Goal: Task Accomplishment & Management: Complete application form

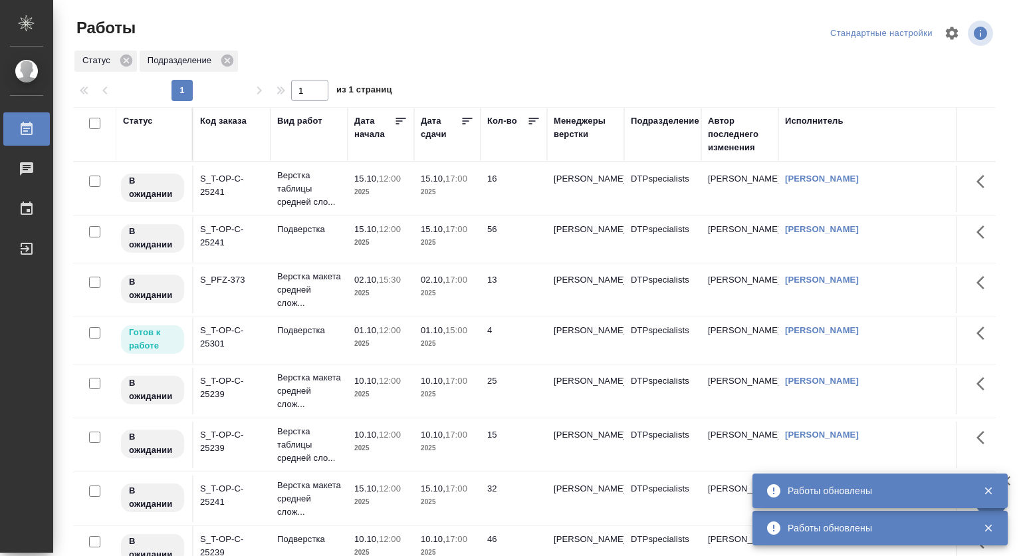
click at [367, 325] on p "01.10," at bounding box center [366, 330] width 25 height 10
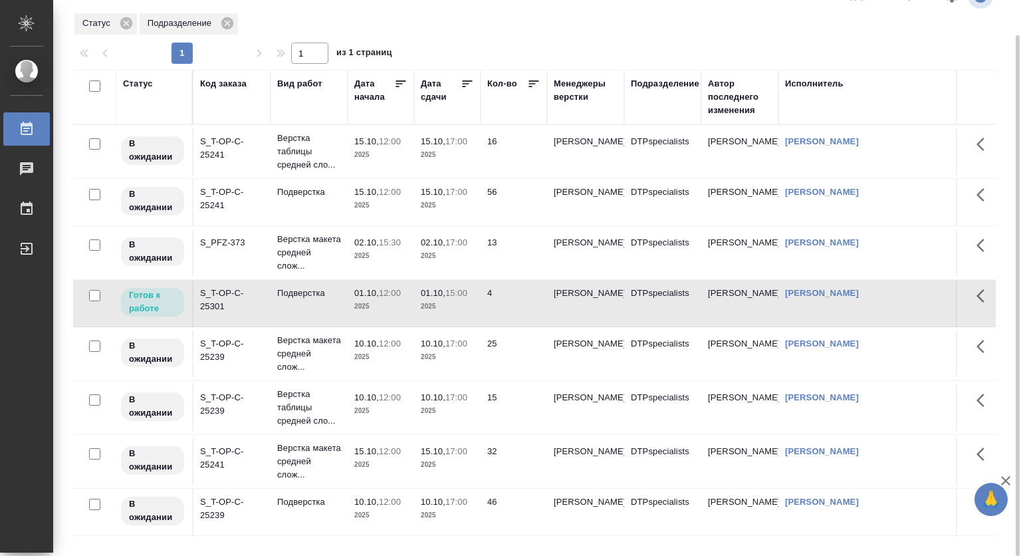
click at [358, 298] on p "01.10," at bounding box center [366, 293] width 25 height 10
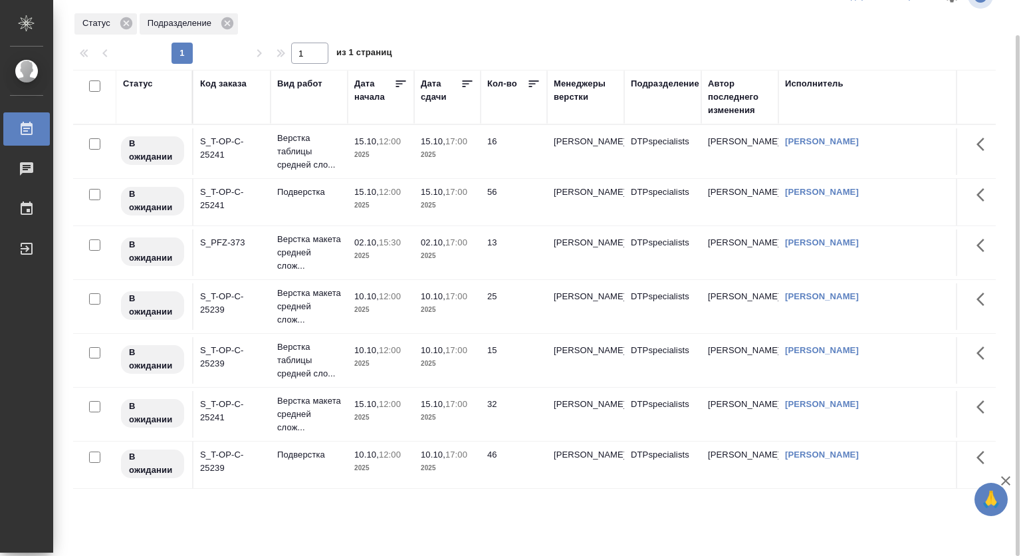
click at [453, 247] on p "17:00" at bounding box center [456, 242] width 22 height 10
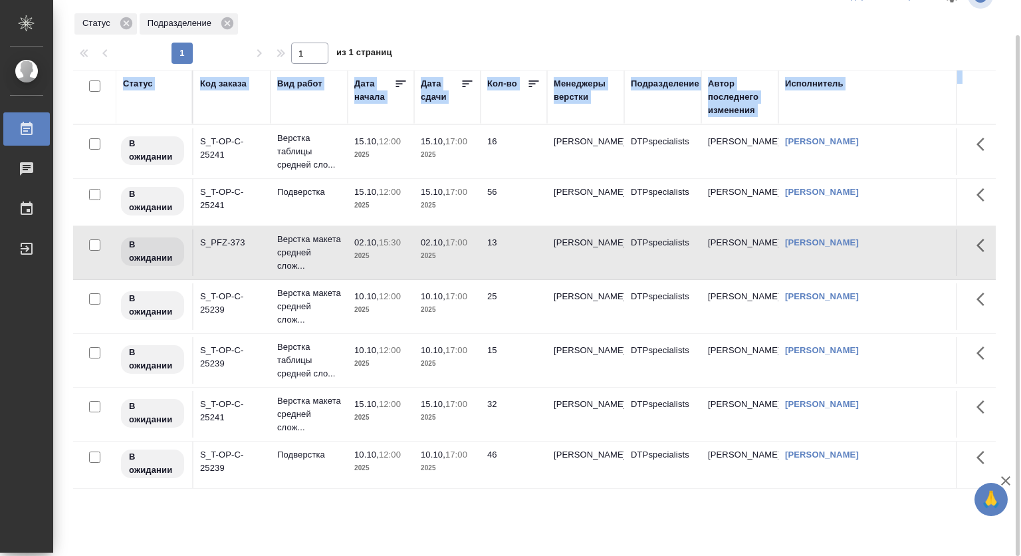
drag, startPoint x: 1019, startPoint y: 149, endPoint x: 999, endPoint y: 298, distance: 150.2
click at [999, 298] on div "Работы Стандартные настройки Статус Подразделение 1 1 из 1 страниц Статус Код з…" at bounding box center [537, 278] width 968 height 556
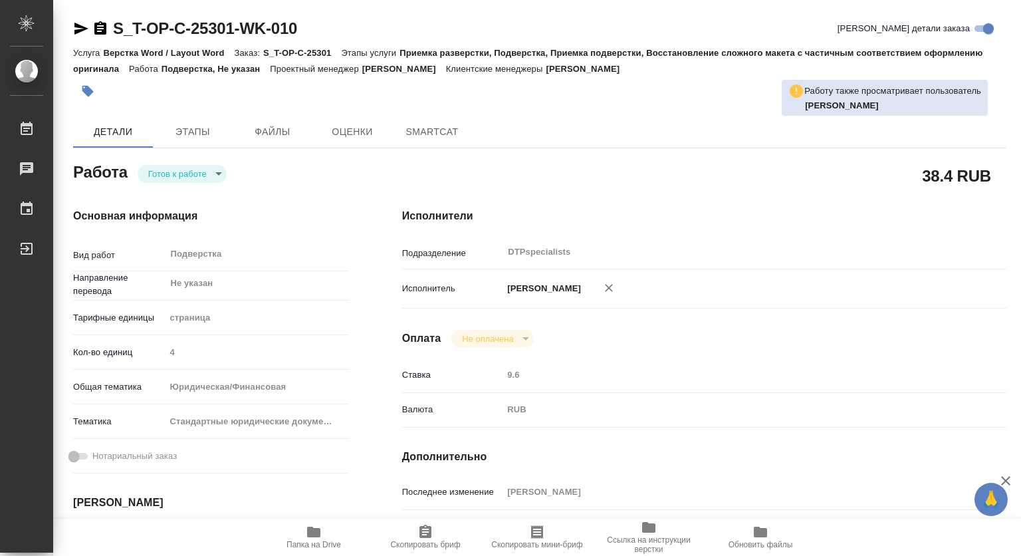
type textarea "x"
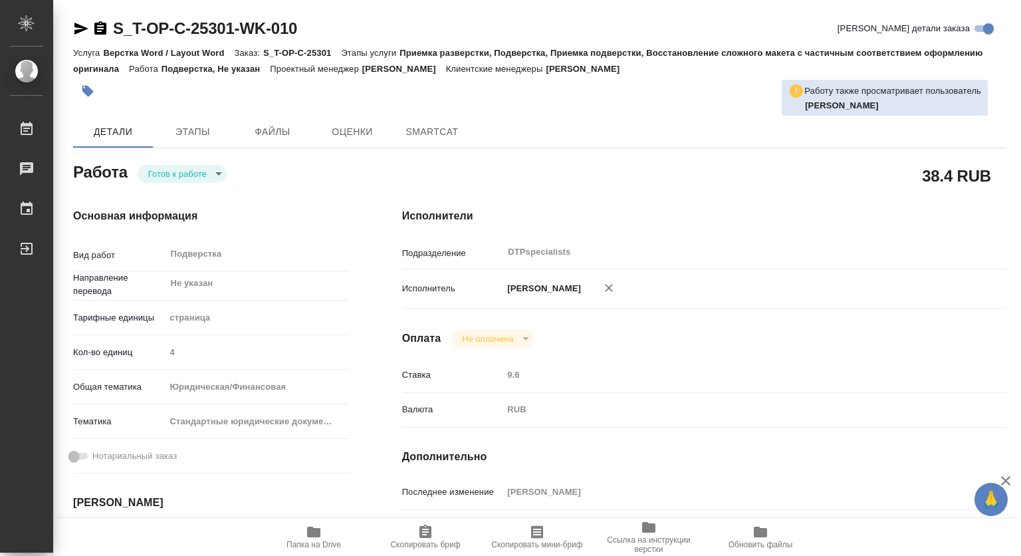
type textarea "x"
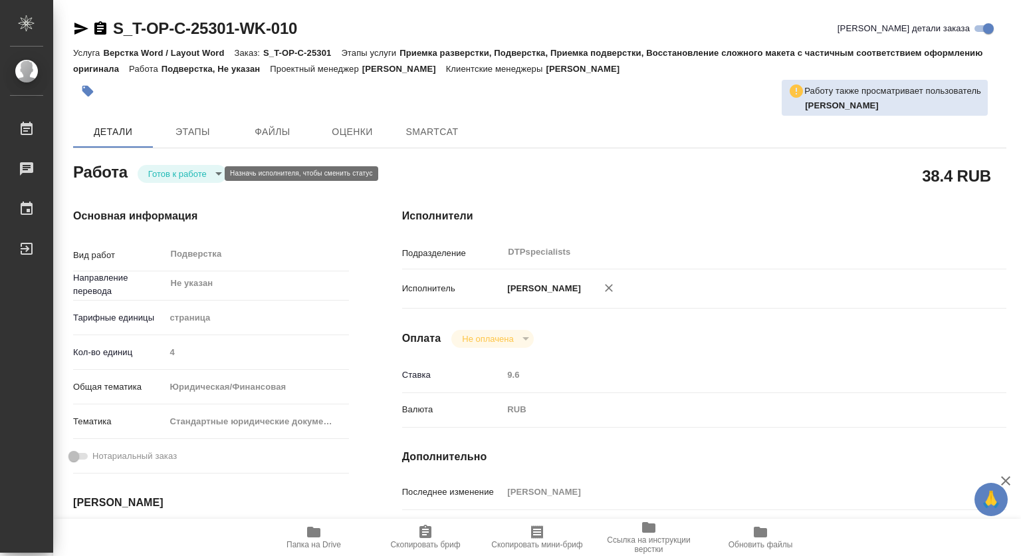
type textarea "x"
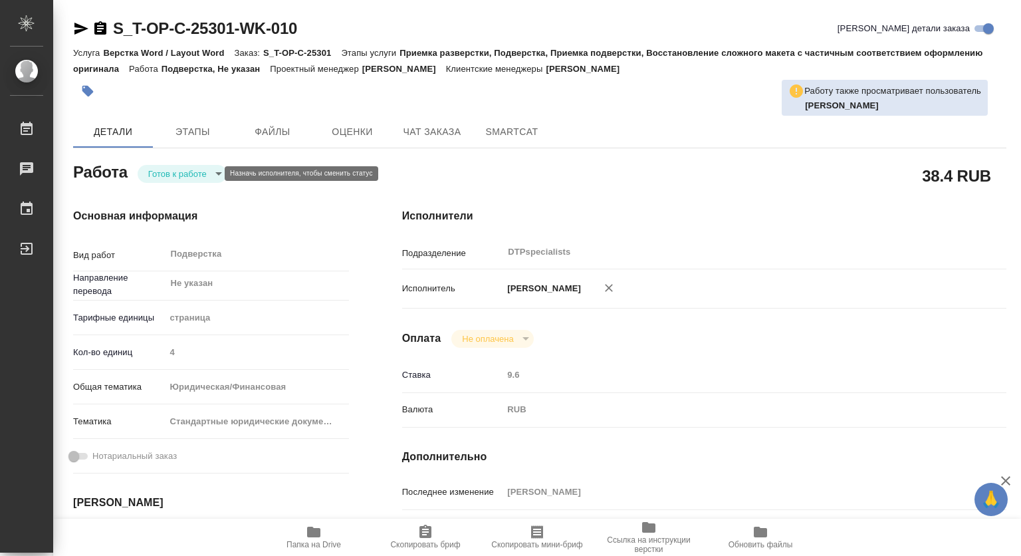
click at [199, 173] on body "🙏 .cls-1 fill:#fff; AWATERA Kovtun Svetlana Работы Чаты График Выйти S_T-OP-C-2…" at bounding box center [510, 278] width 1021 height 556
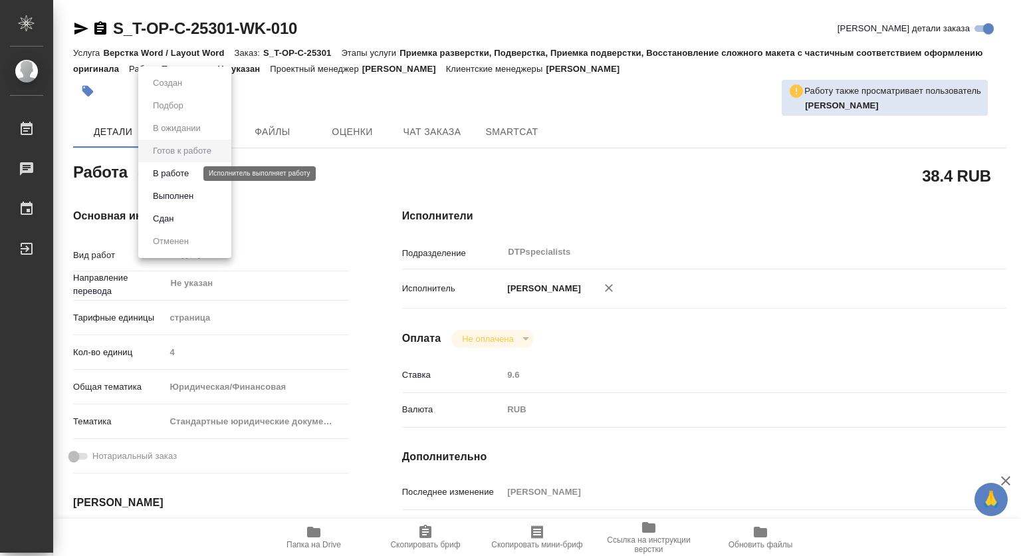
click at [187, 171] on button "В работе" at bounding box center [171, 173] width 44 height 15
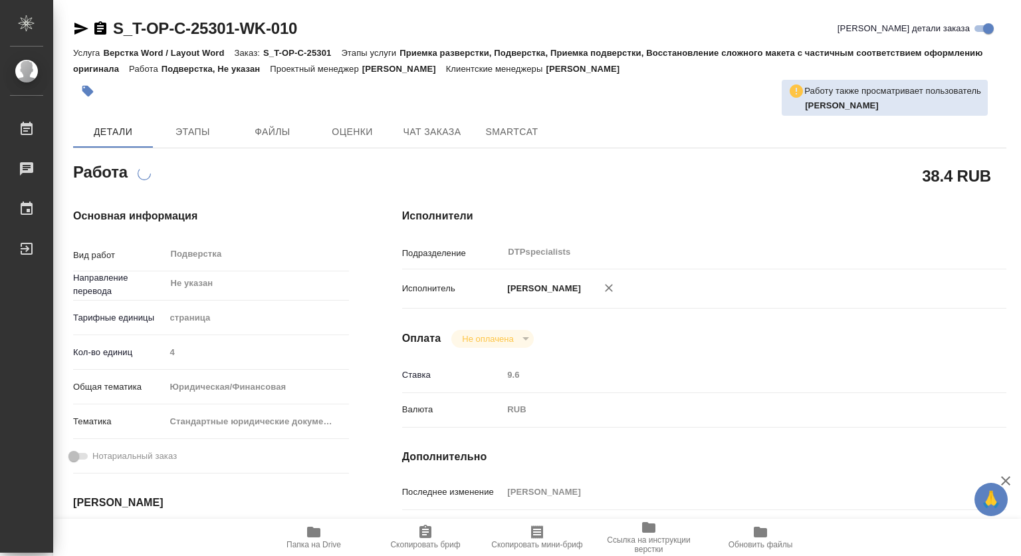
type textarea "x"
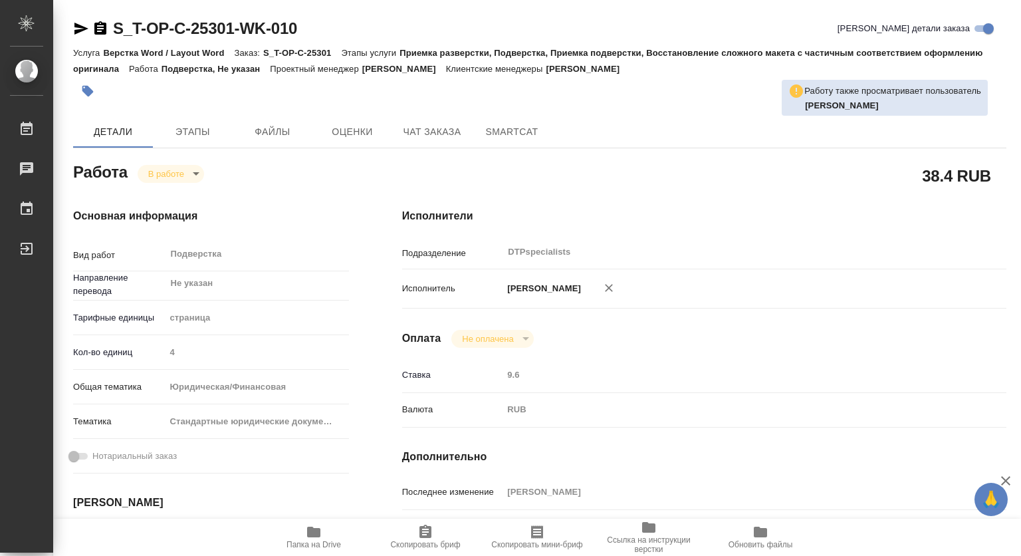
type textarea "x"
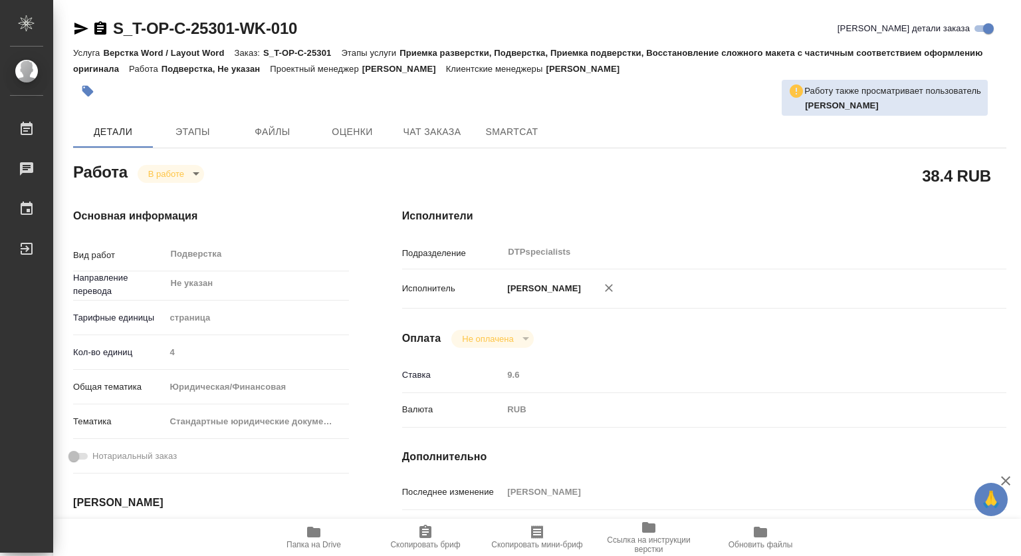
type textarea "x"
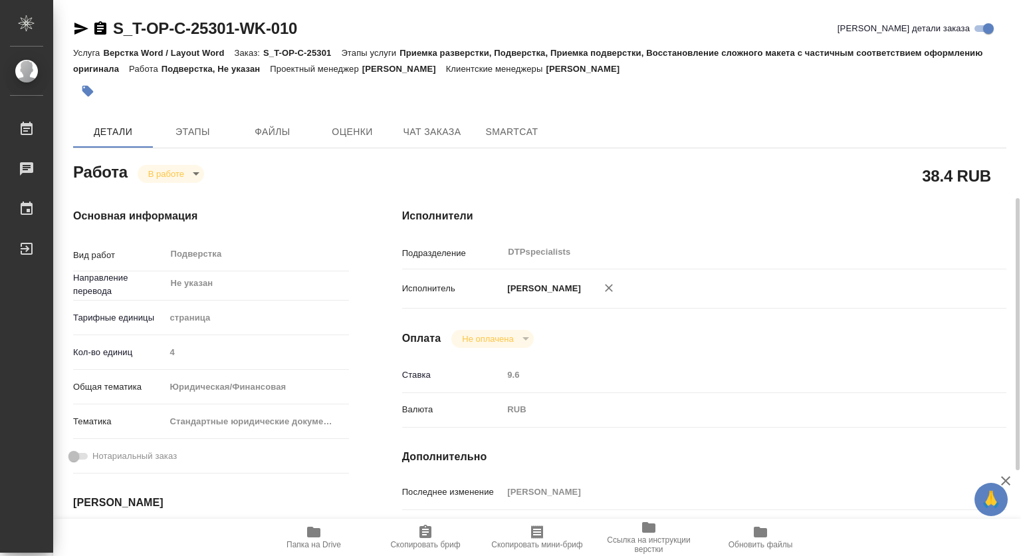
scroll to position [199, 0]
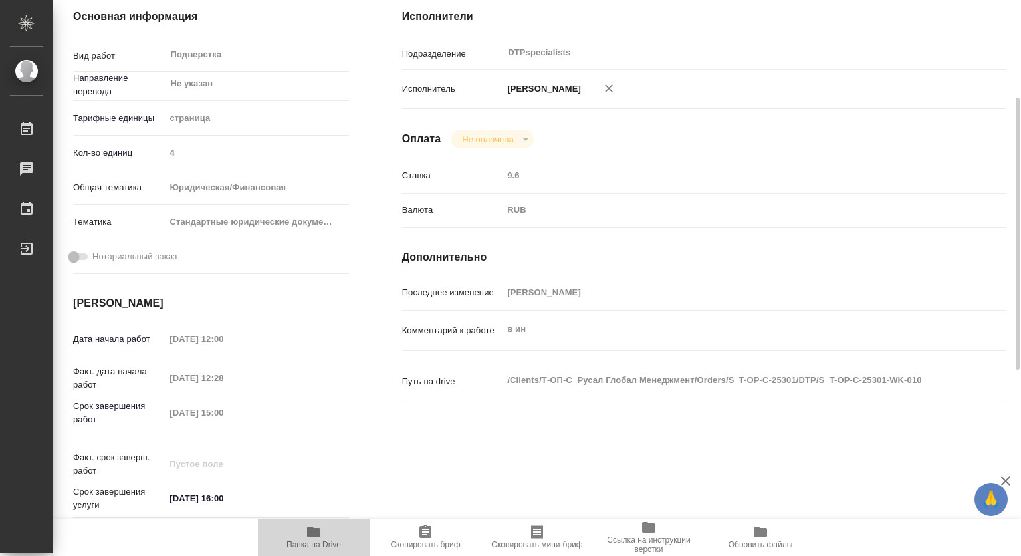
click at [314, 530] on icon "button" at bounding box center [313, 531] width 13 height 11
click at [319, 537] on icon "button" at bounding box center [314, 532] width 16 height 16
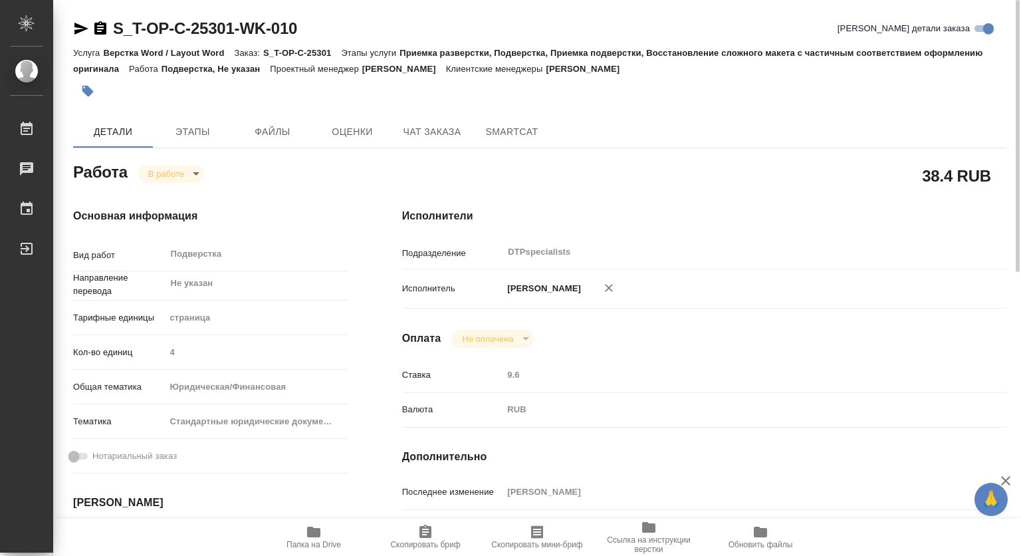
click at [171, 169] on body "🙏 .cls-1 fill:#fff; AWATERA Kovtun Svetlana Работы 0 Чаты График Выйти S_T-OP-C…" at bounding box center [510, 278] width 1021 height 556
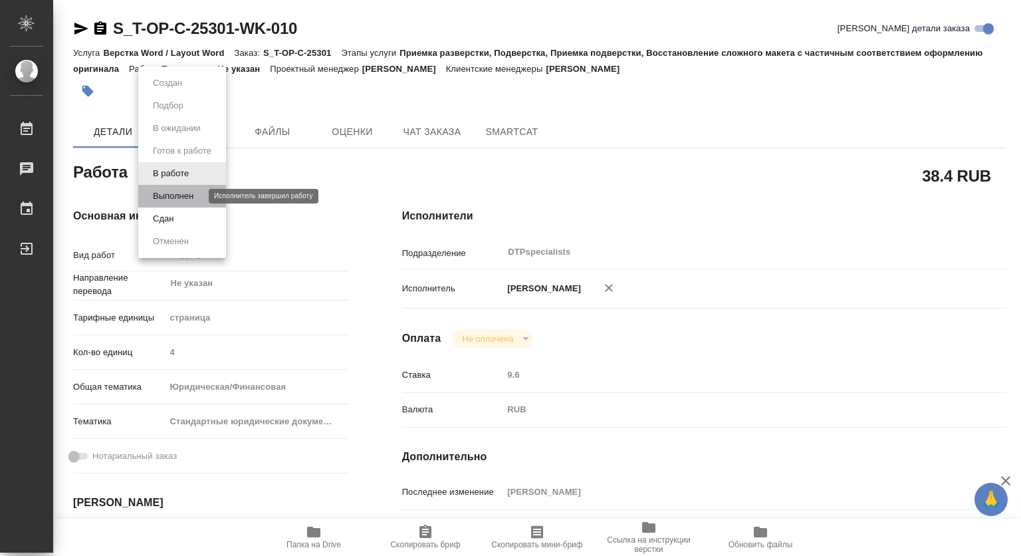
click at [173, 191] on button "Выполнен" at bounding box center [173, 196] width 49 height 15
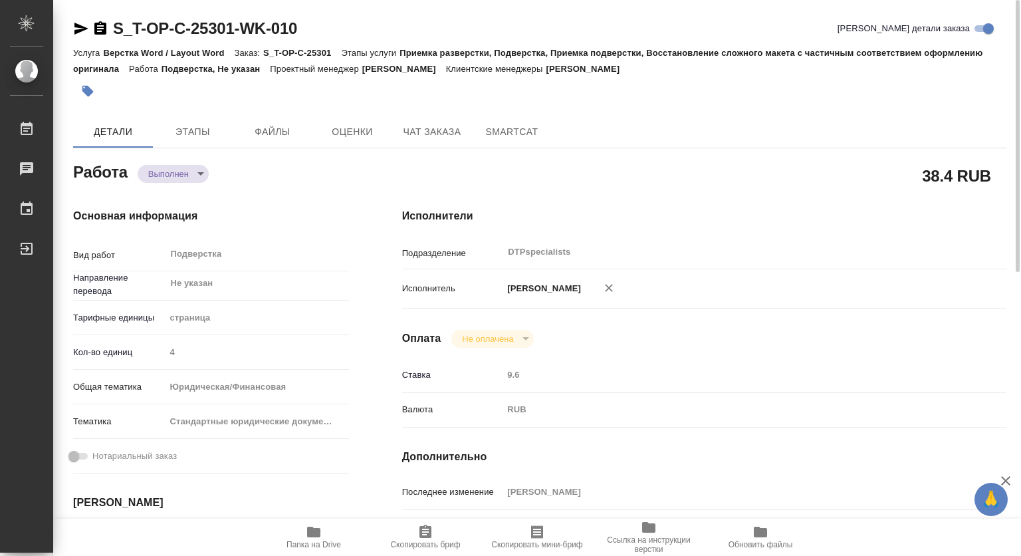
type textarea "x"
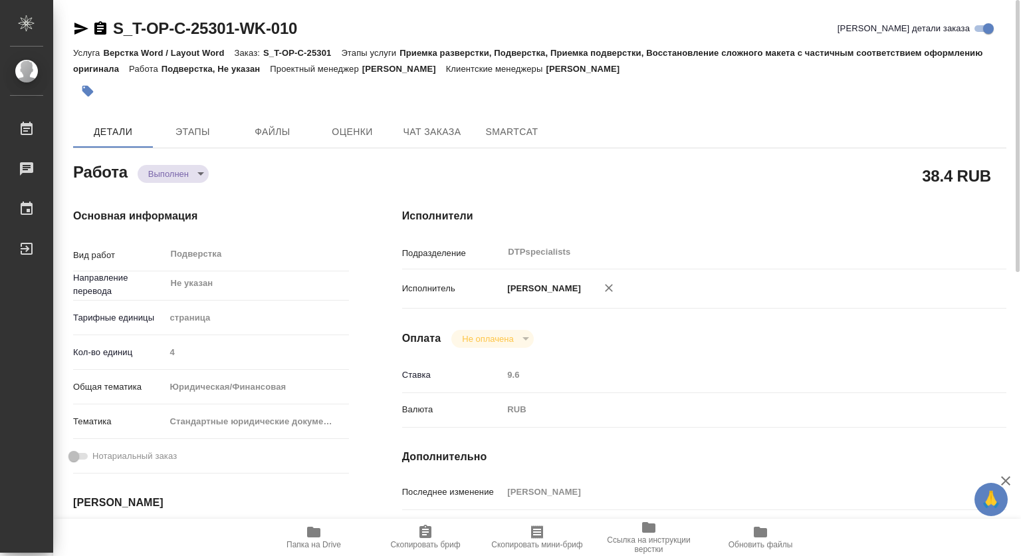
type textarea "x"
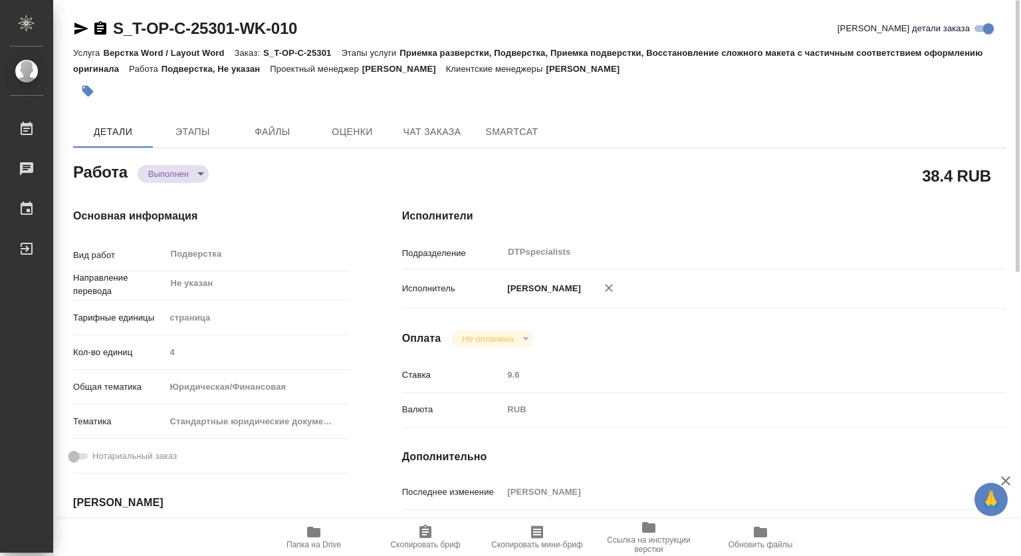
type textarea "x"
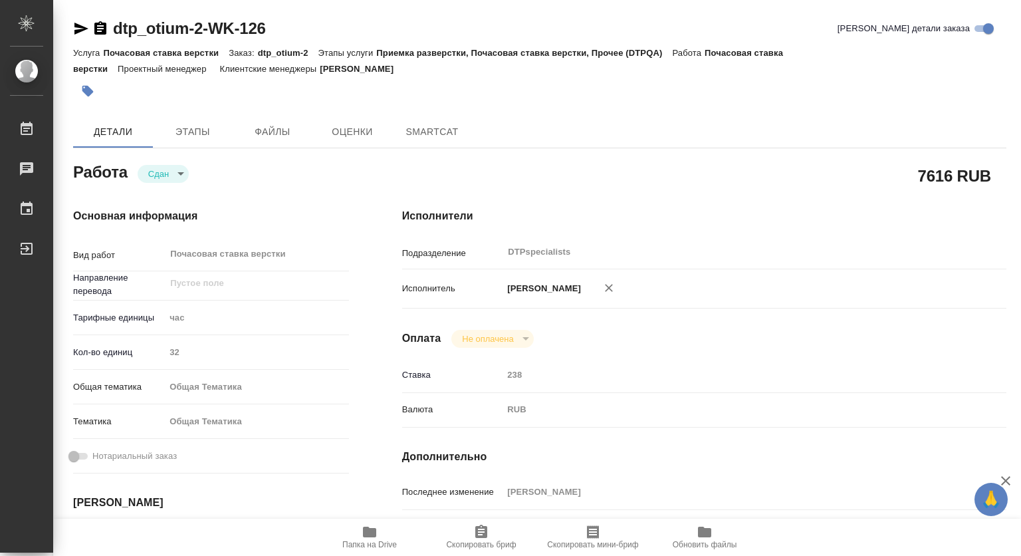
type textarea "x"
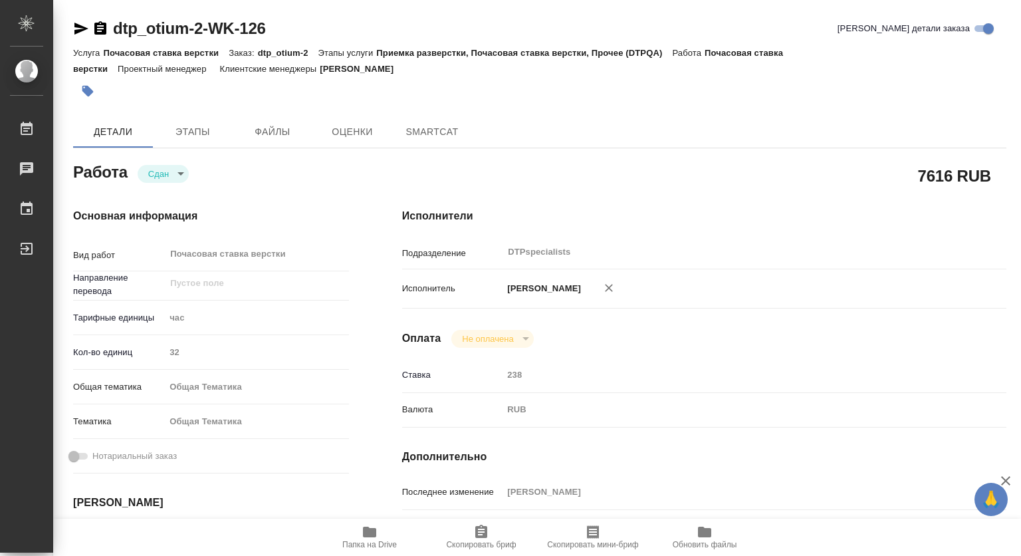
type textarea "x"
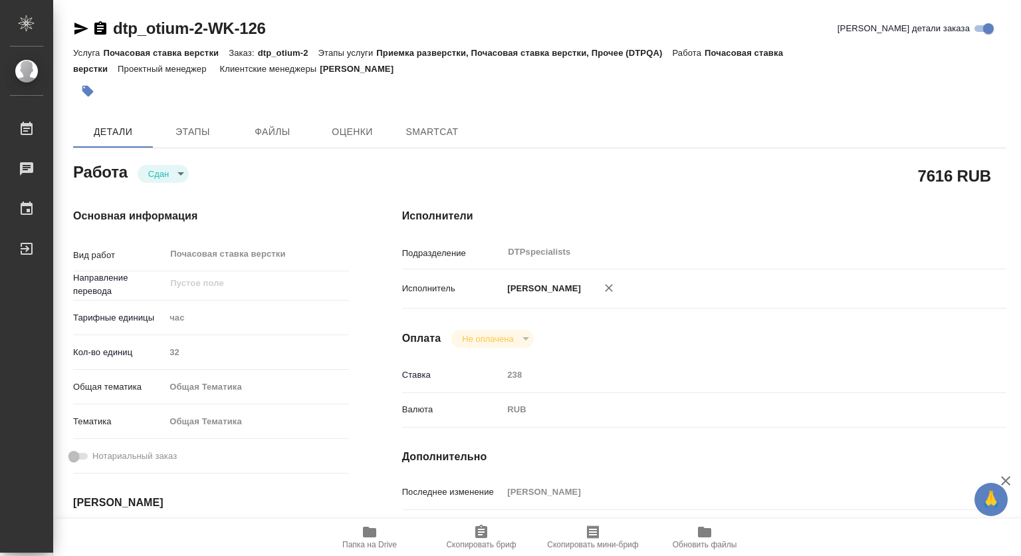
type textarea "x"
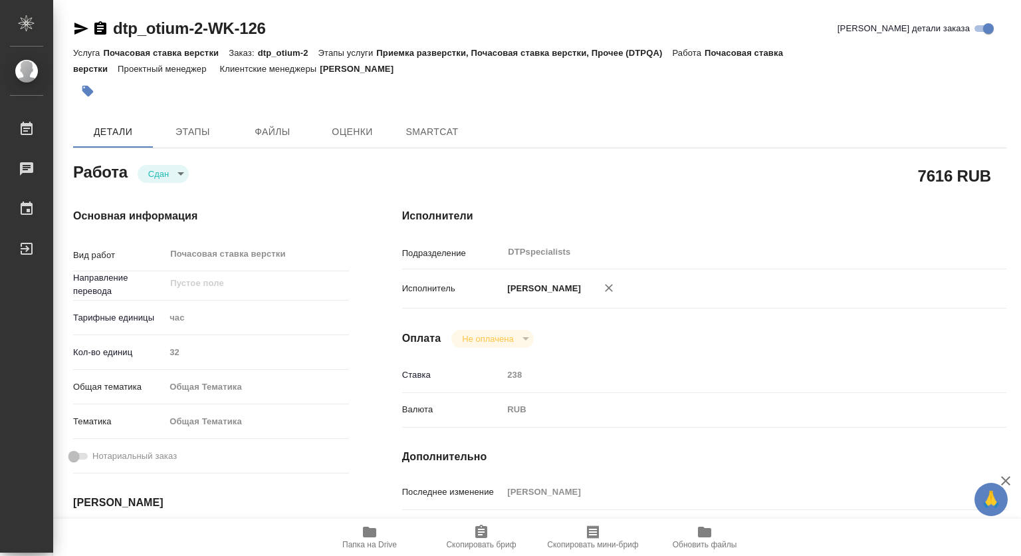
type textarea "x"
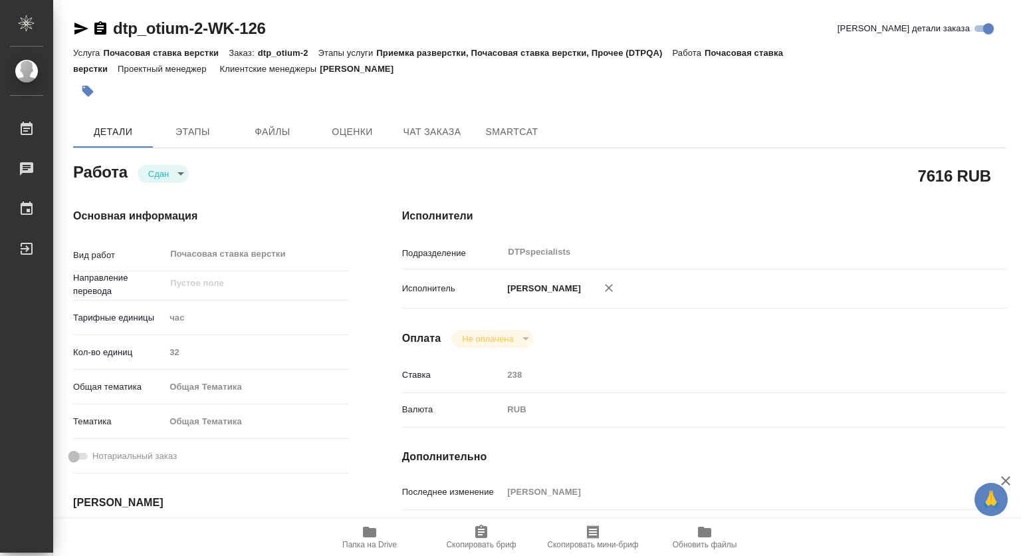
type textarea "x"
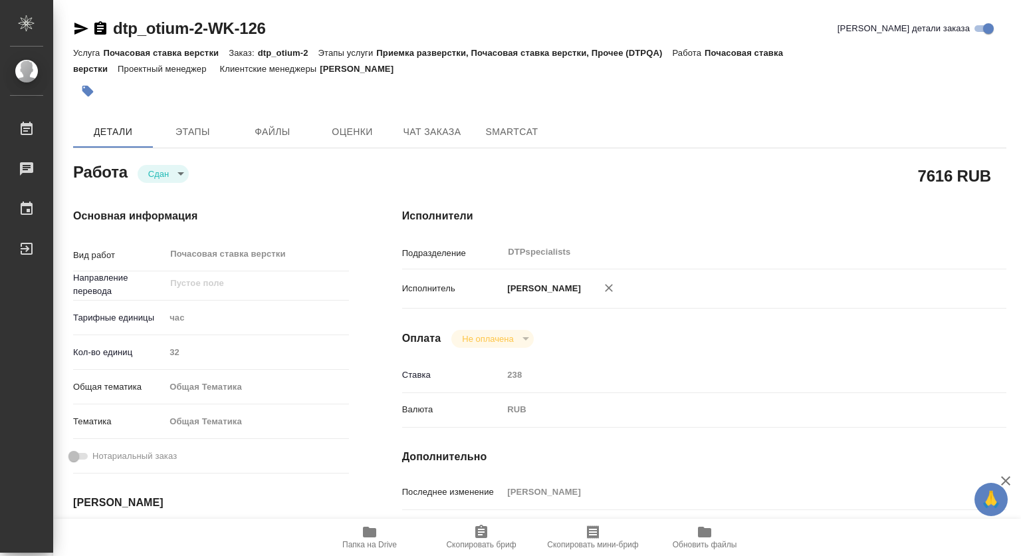
type textarea "x"
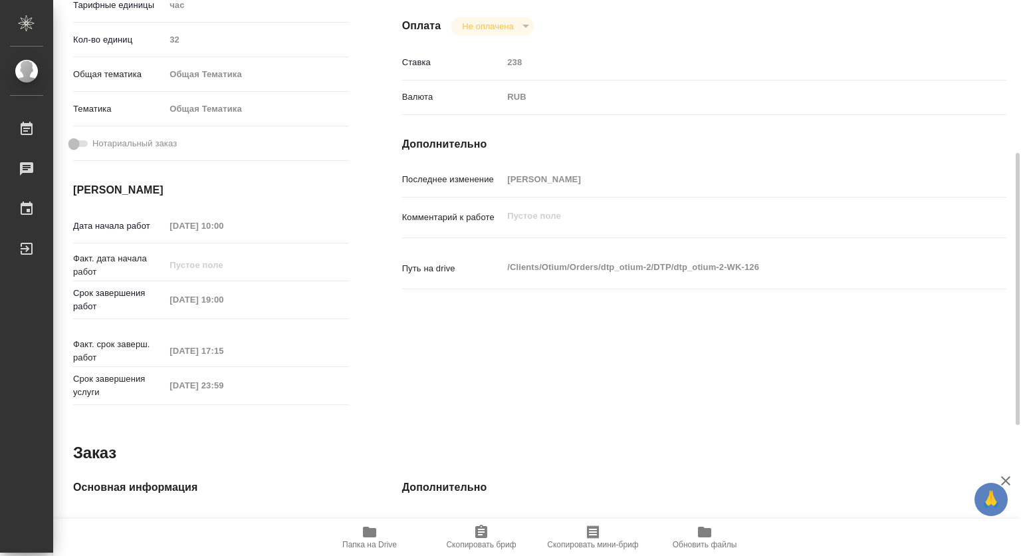
scroll to position [47, 0]
